Goal: Task Accomplishment & Management: Check status

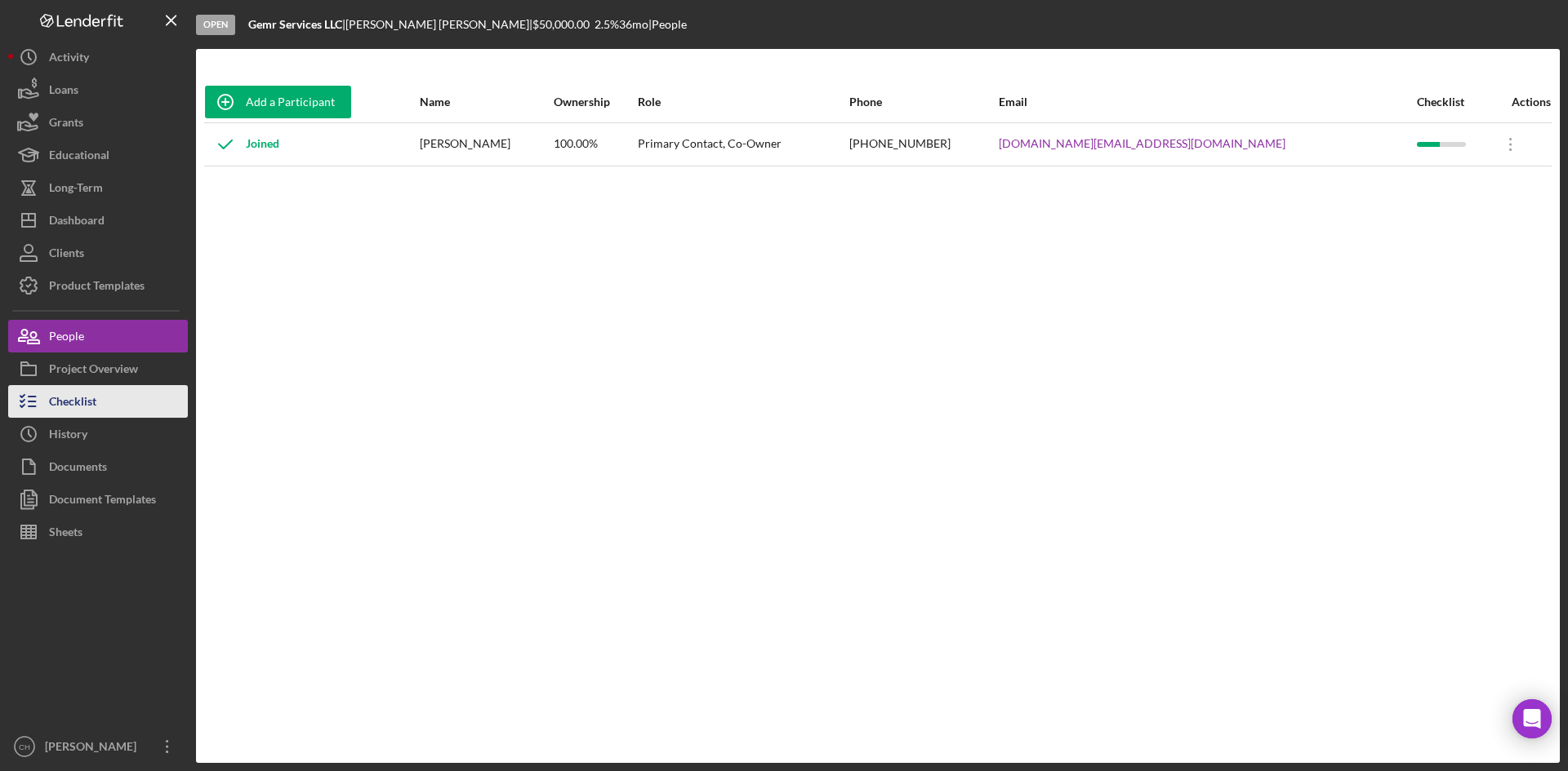
click at [97, 403] on button "Checklist" at bounding box center [98, 401] width 180 height 32
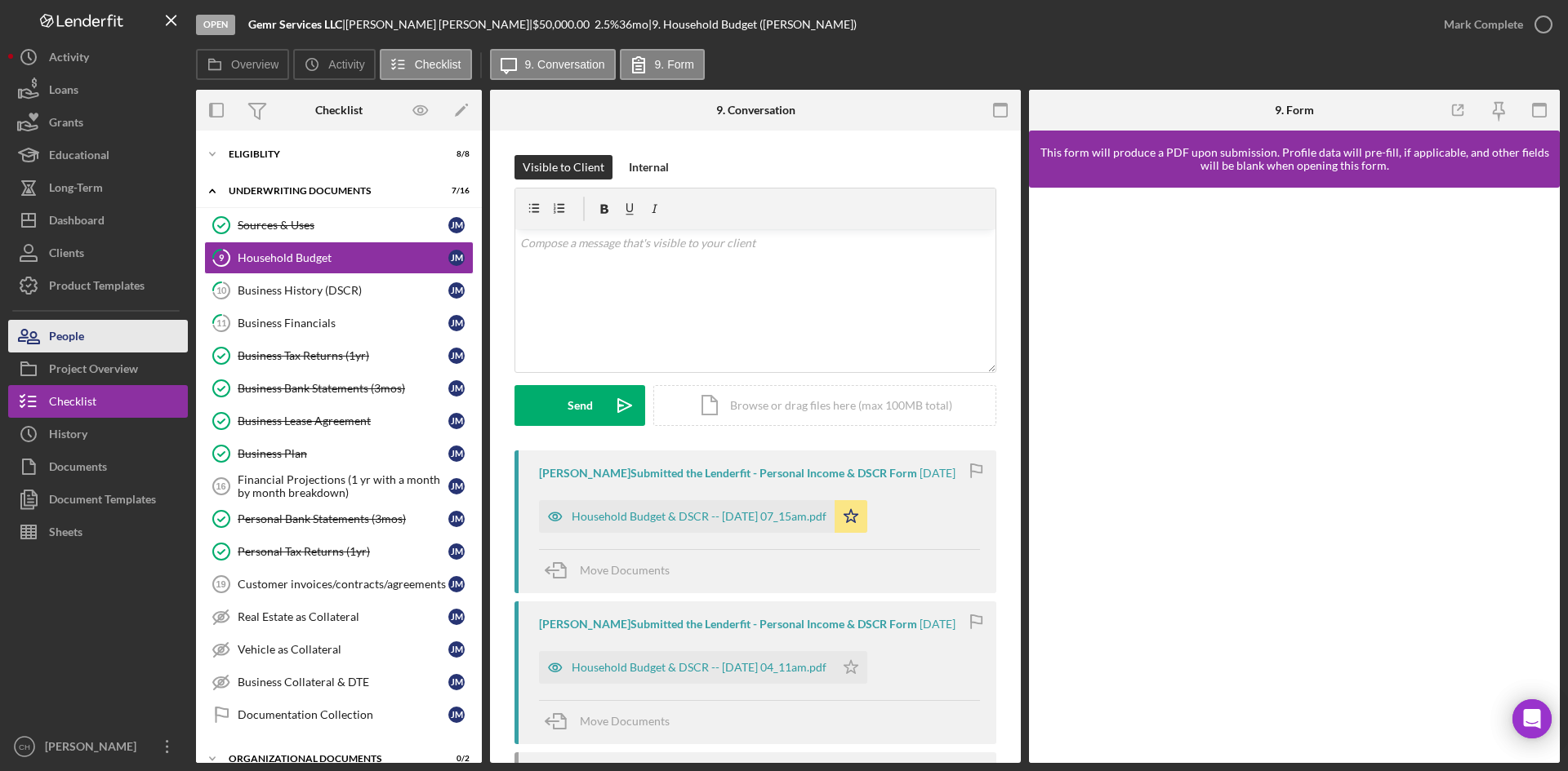
click at [49, 333] on button "People" at bounding box center [98, 335] width 180 height 32
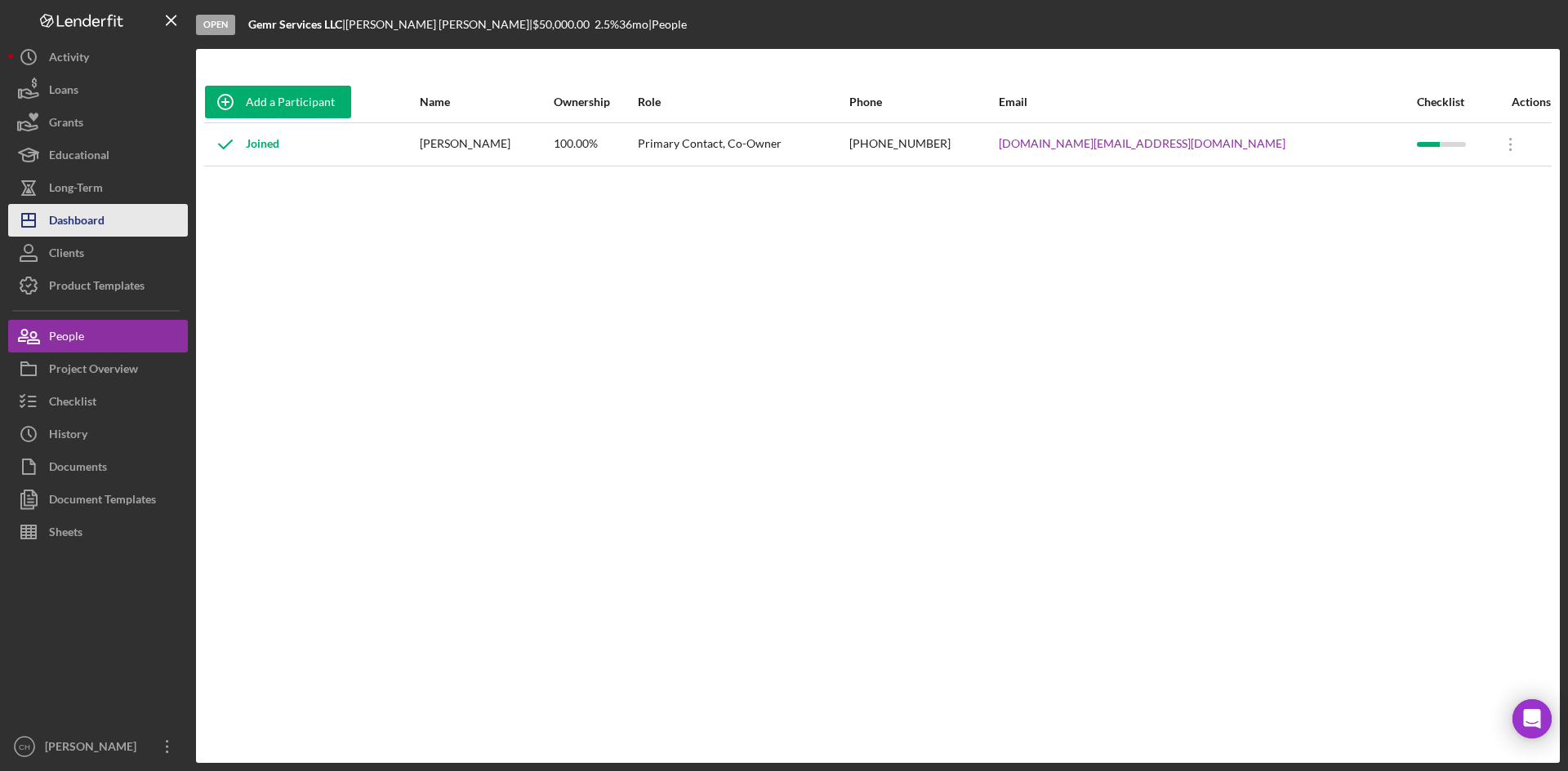
drag, startPoint x: 96, startPoint y: 212, endPoint x: 121, endPoint y: 219, distance: 26.0
click at [97, 212] on div "Dashboard" at bounding box center [77, 222] width 56 height 37
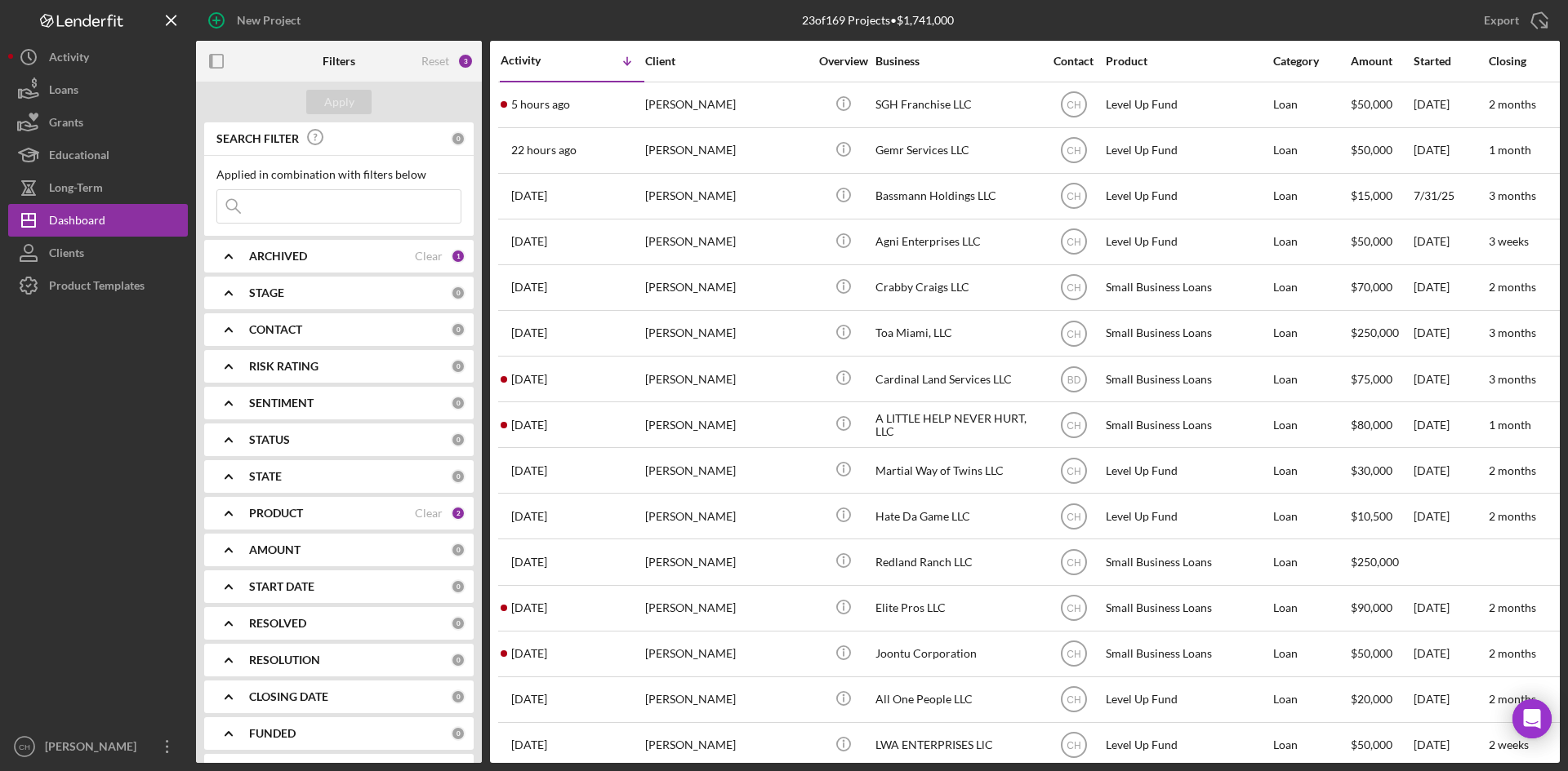
drag, startPoint x: 278, startPoint y: 207, endPoint x: 324, endPoint y: 183, distance: 51.9
click at [278, 207] on input at bounding box center [338, 206] width 243 height 32
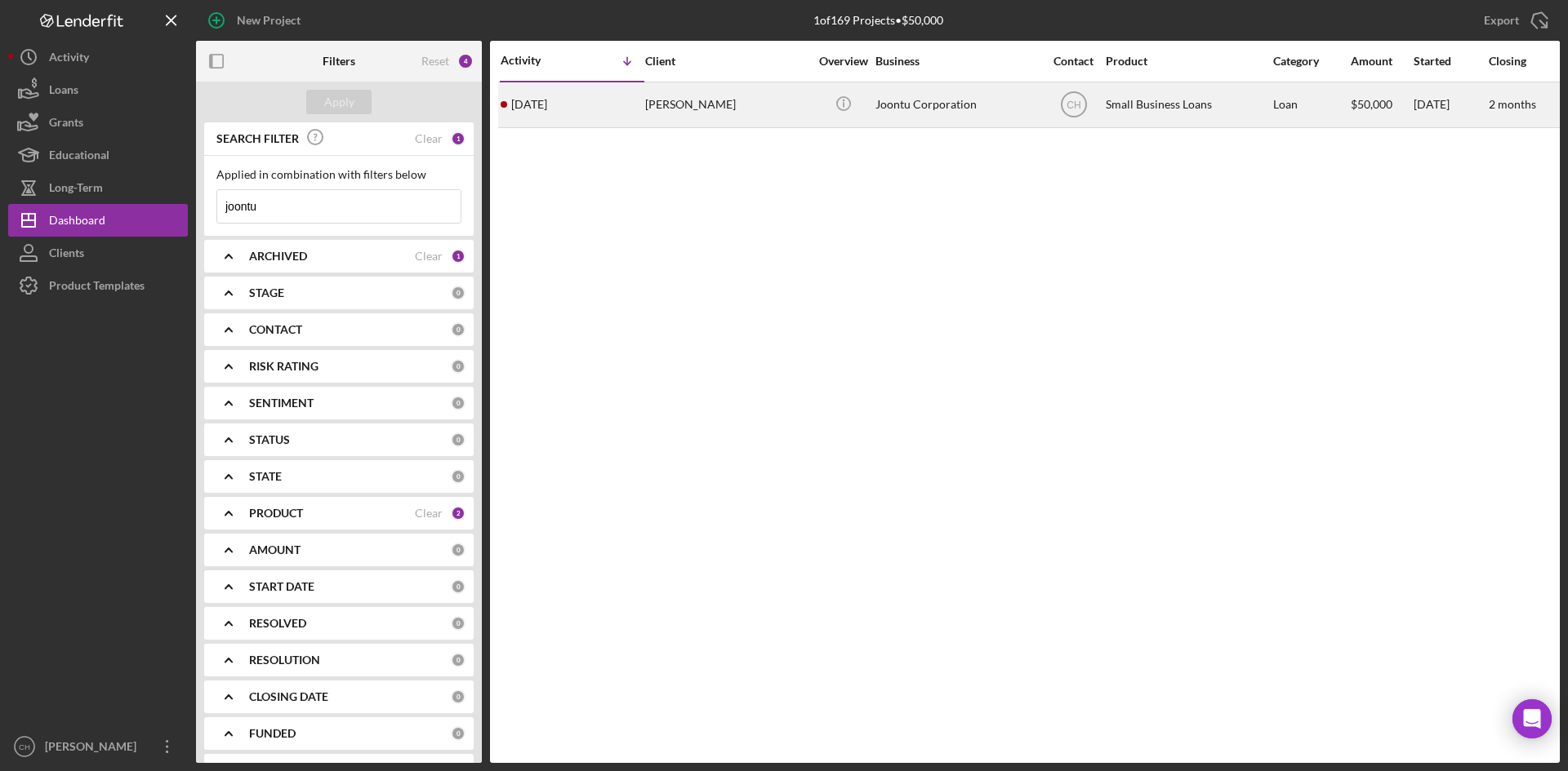
type input "joontu"
click at [582, 104] on div "3 weeks ago Aaron Jovan Barfield" at bounding box center [572, 105] width 143 height 44
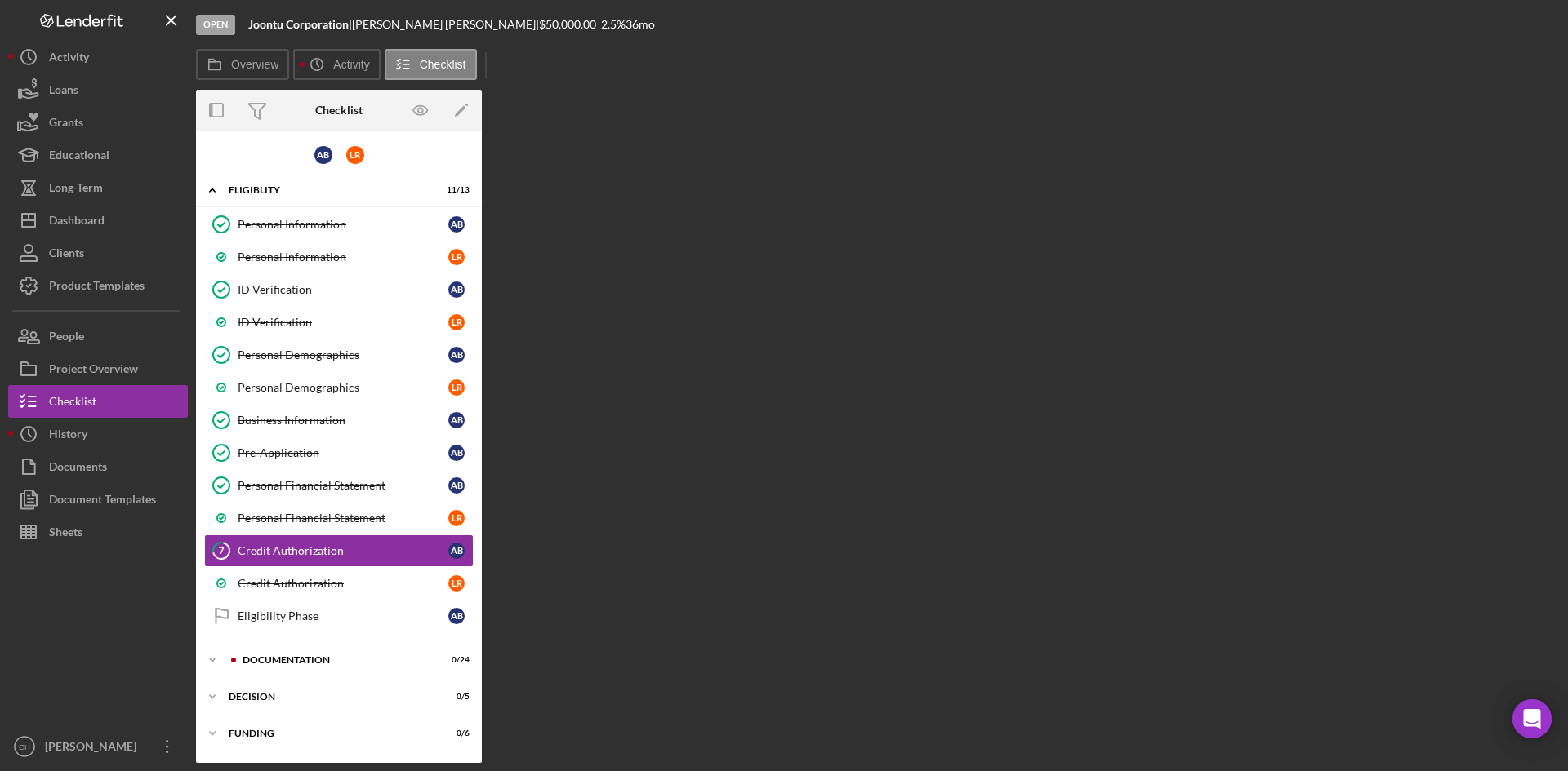
scroll to position [31, 0]
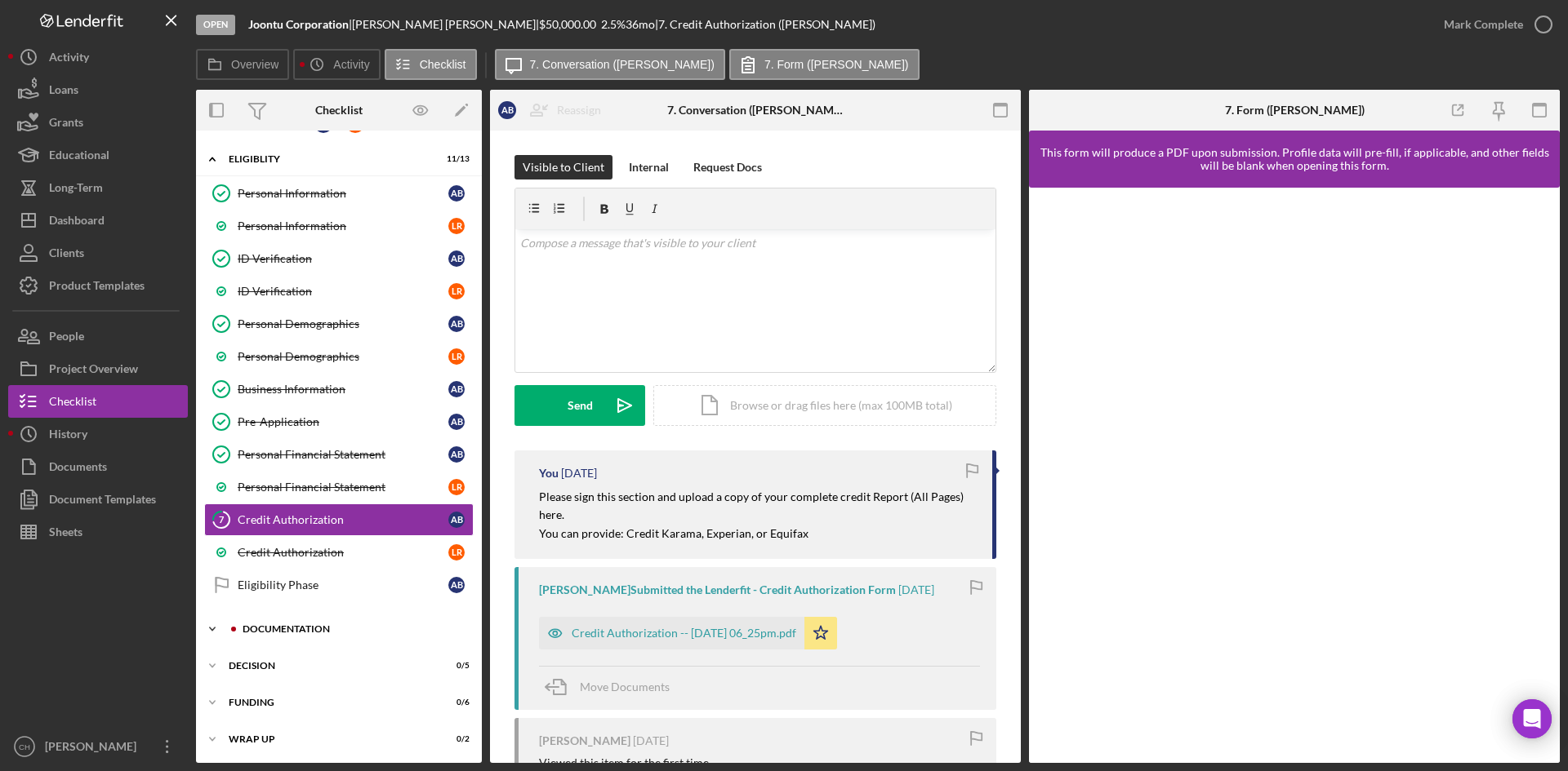
click at [254, 625] on div "Documentation" at bounding box center [352, 629] width 219 height 10
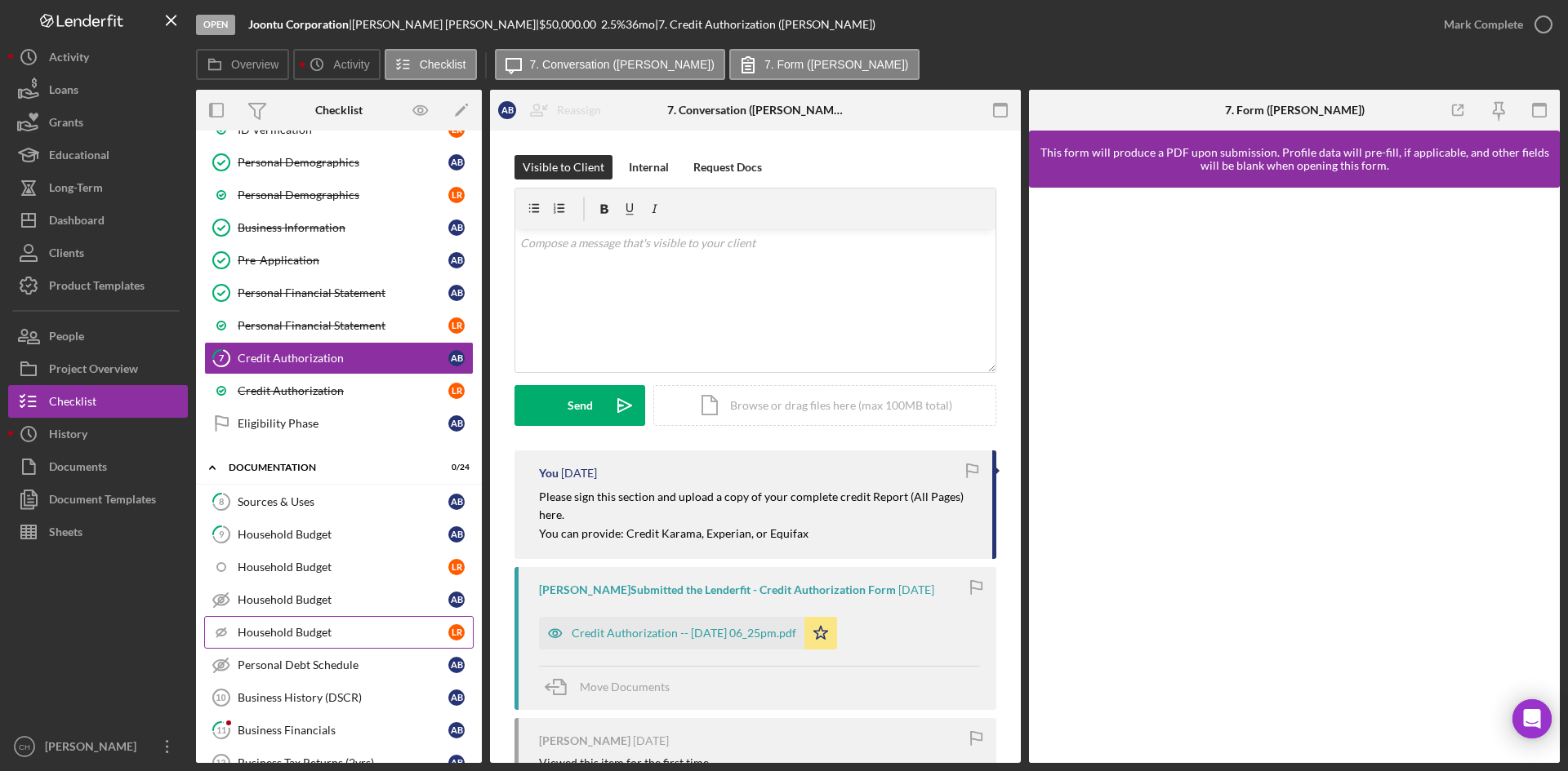
scroll to position [195, 0]
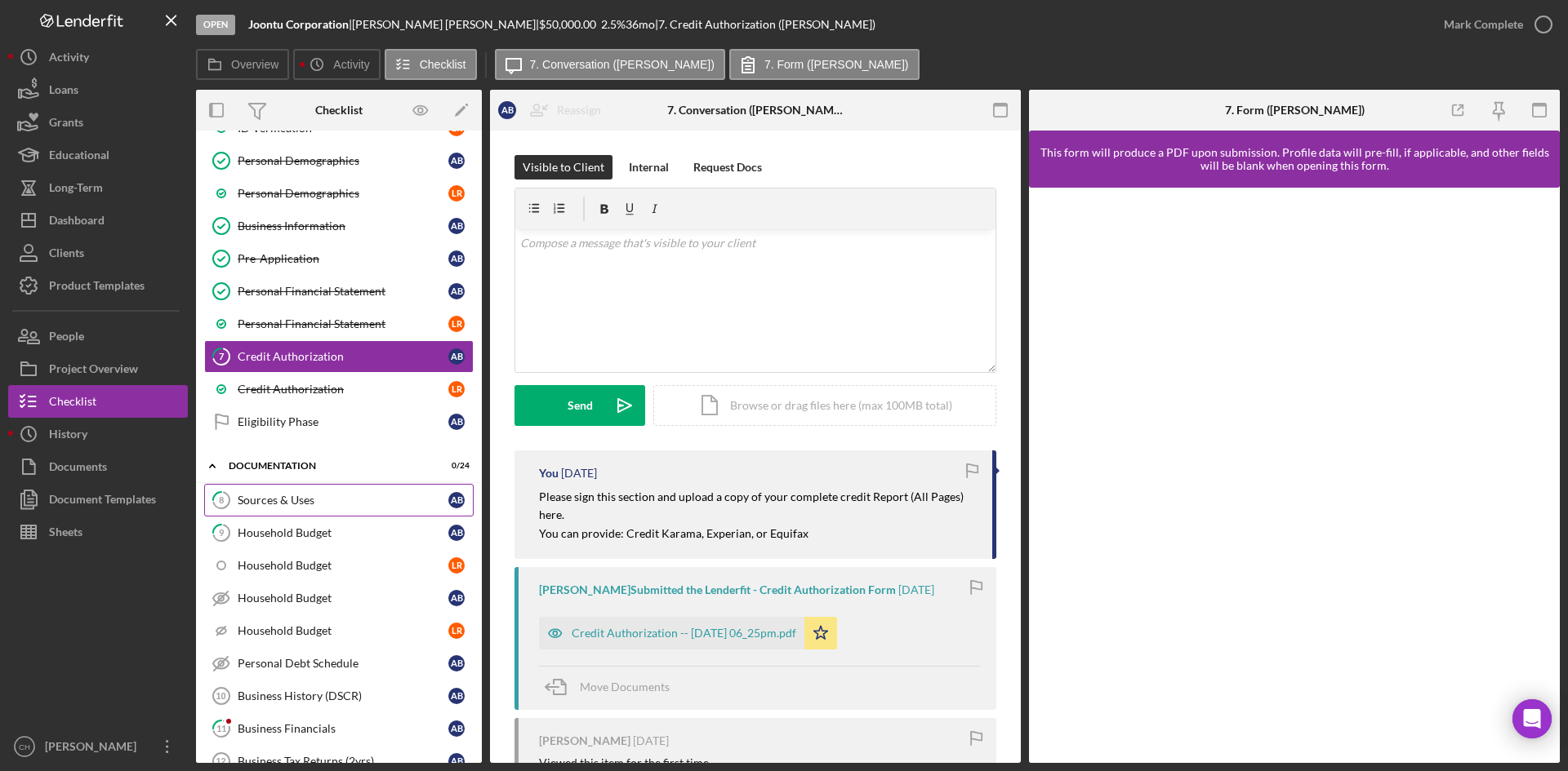
click at [265, 485] on link "8 Sources & Uses A B" at bounding box center [338, 499] width 270 height 32
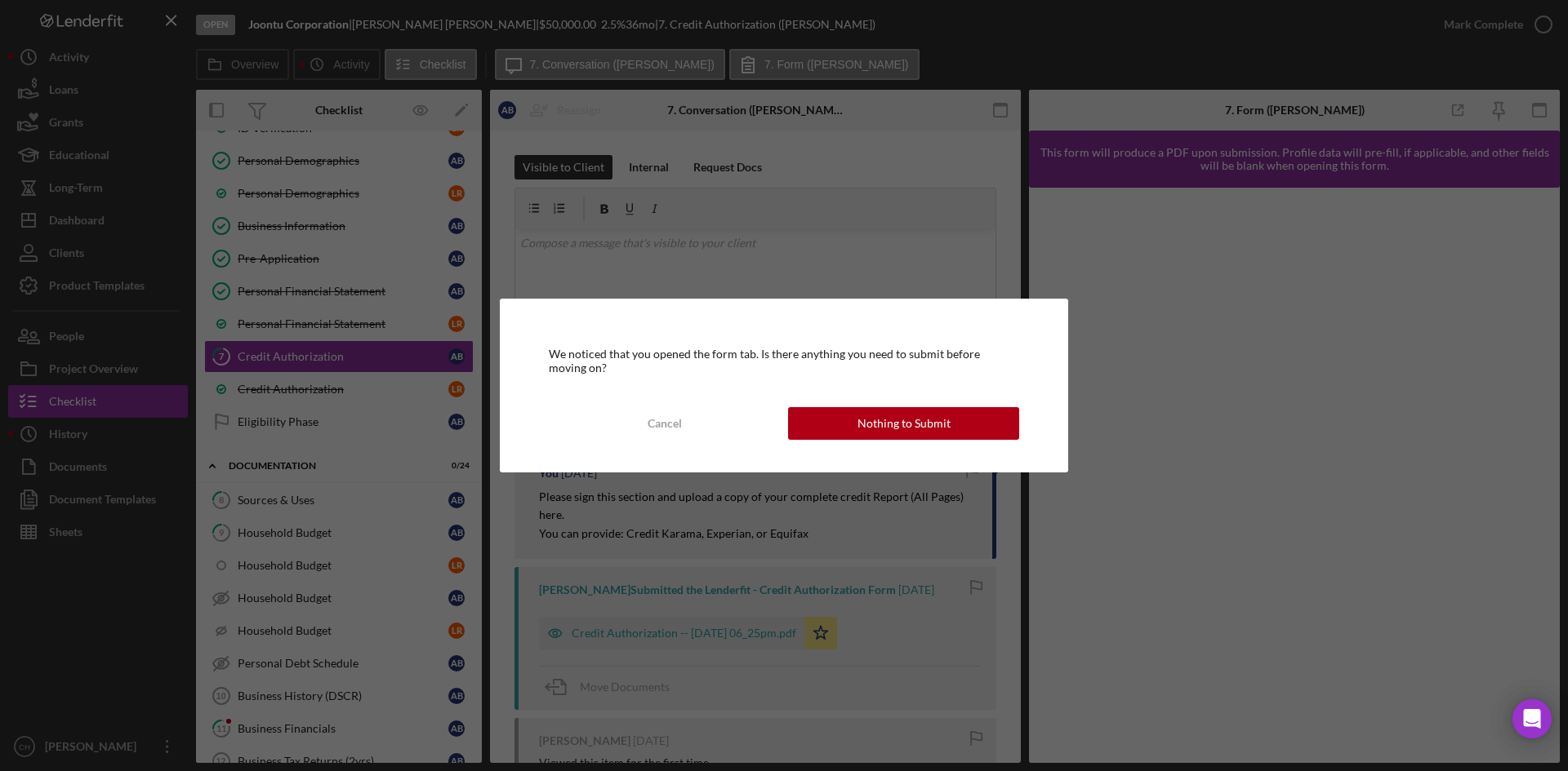
click at [880, 417] on div "Nothing to Submit" at bounding box center [904, 423] width 93 height 32
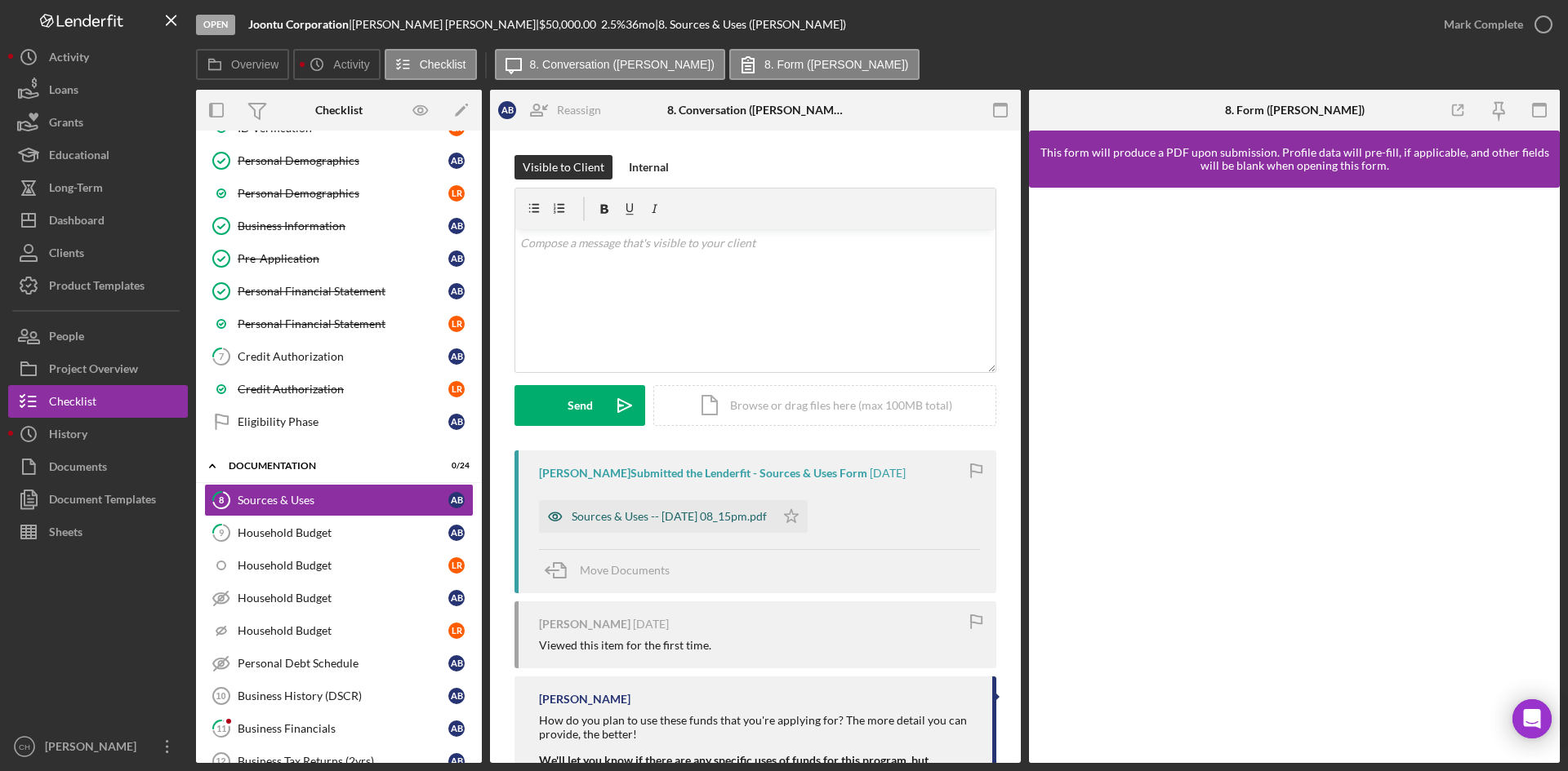
click at [651, 513] on div "Sources & Uses -- [DATE] 08_15pm.pdf" at bounding box center [669, 517] width 196 height 13
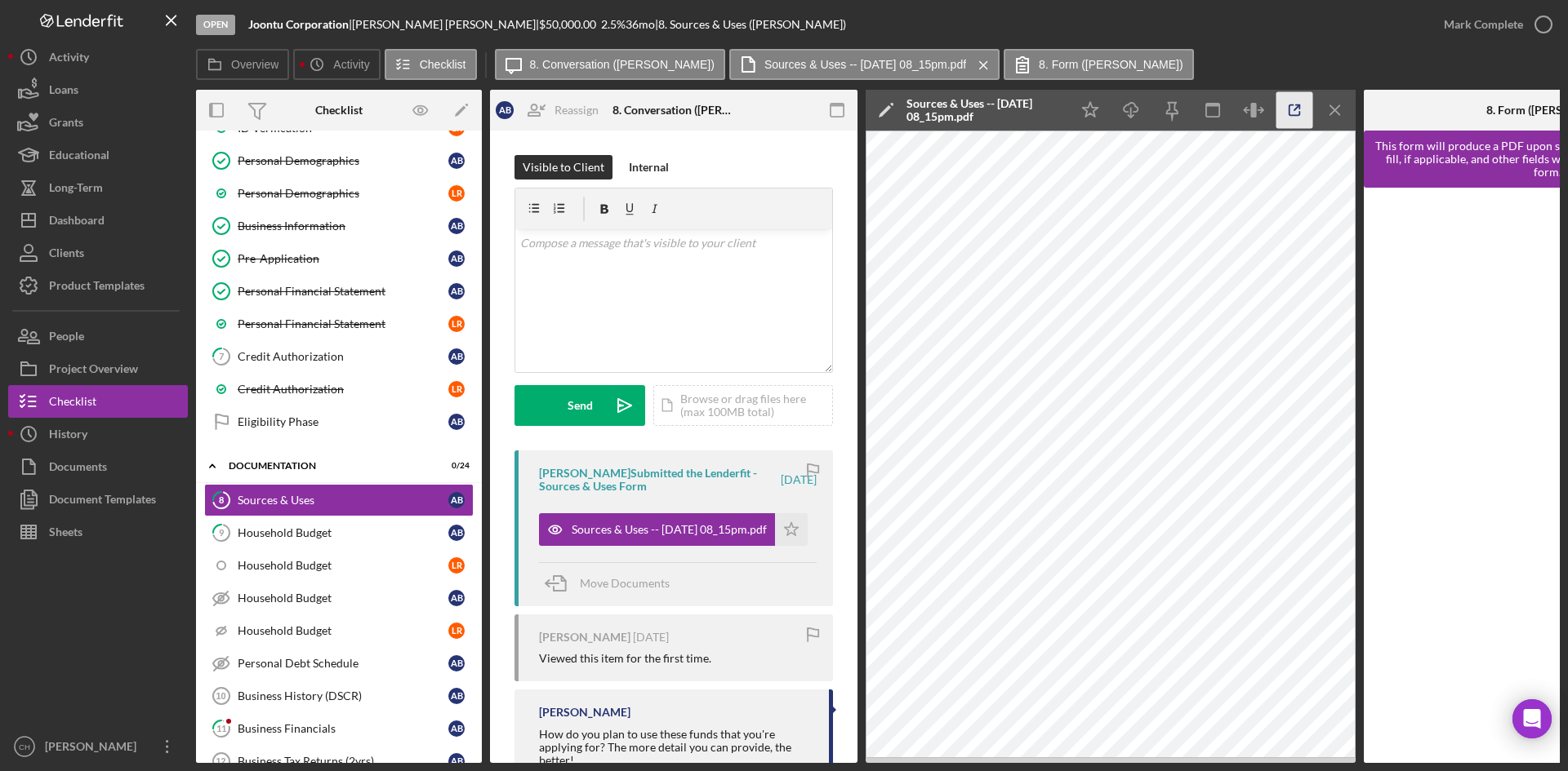
click at [1293, 107] on icon "button" at bounding box center [1295, 111] width 37 height 37
